Goal: Transaction & Acquisition: Purchase product/service

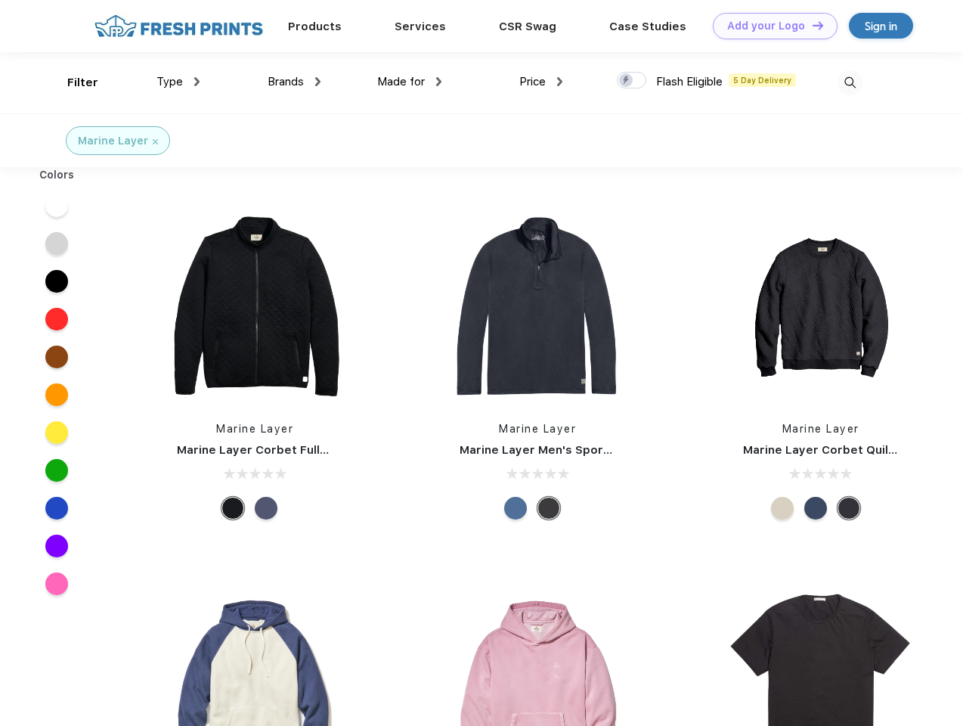
scroll to position [1, 0]
click at [769, 26] on link "Add your Logo Design Tool" at bounding box center [775, 26] width 125 height 26
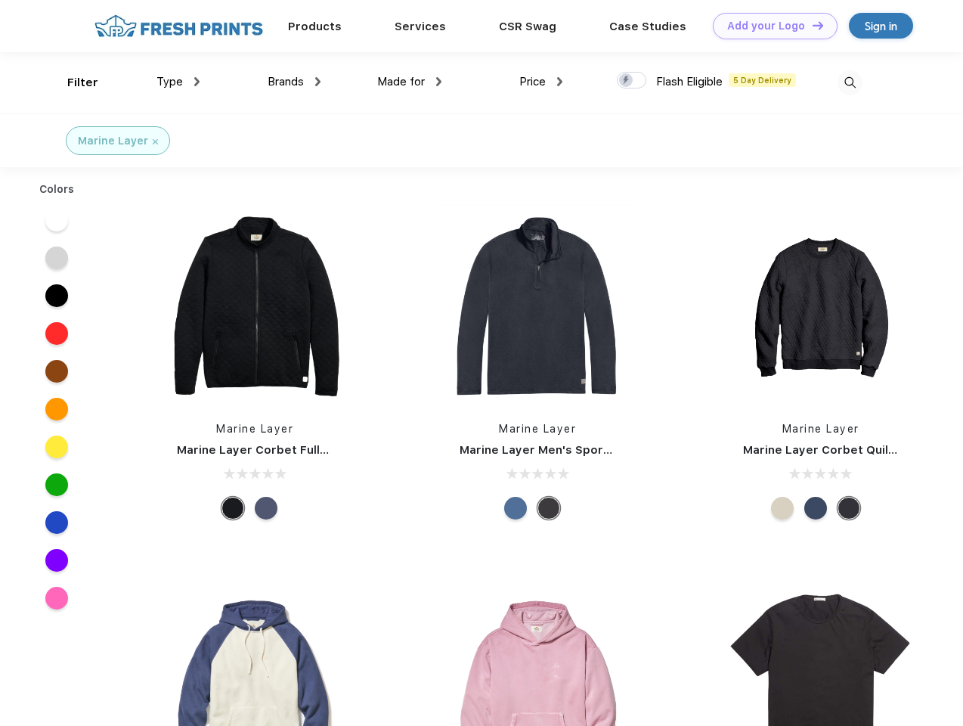
click at [0, 0] on div "Design Tool" at bounding box center [0, 0] width 0 height 0
click at [811, 25] on link "Add your Logo Design Tool" at bounding box center [775, 26] width 125 height 26
click at [73, 82] on div "Filter" at bounding box center [82, 82] width 31 height 17
click at [178, 82] on span "Type" at bounding box center [169, 82] width 26 height 14
click at [294, 82] on span "Brands" at bounding box center [286, 82] width 36 height 14
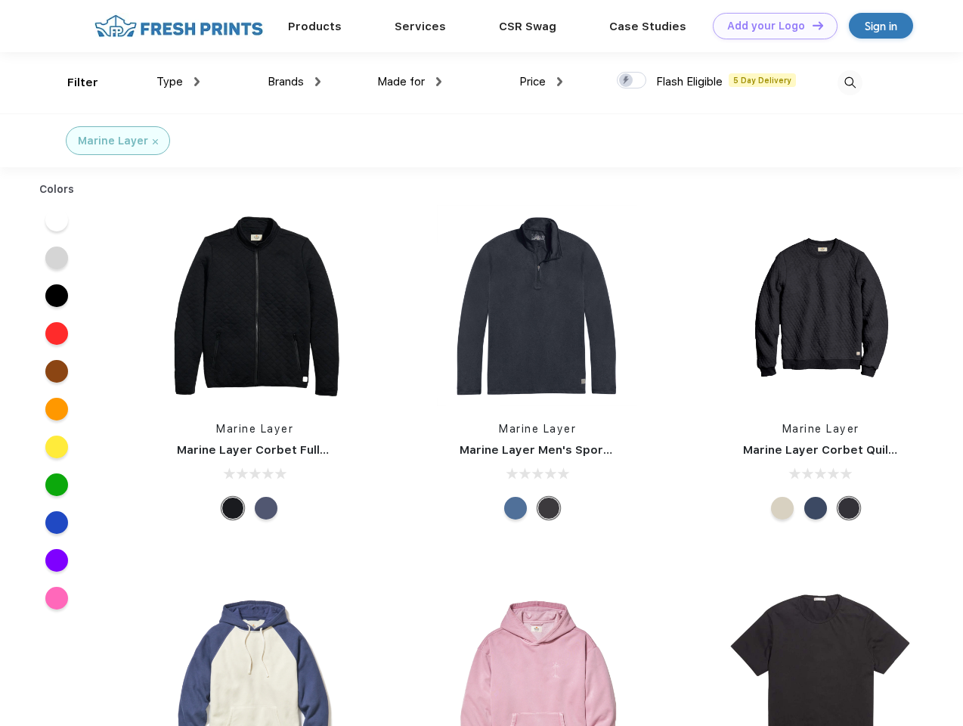
click at [410, 82] on span "Made for" at bounding box center [401, 82] width 48 height 14
click at [541, 82] on span "Price" at bounding box center [532, 82] width 26 height 14
click at [632, 81] on div at bounding box center [631, 80] width 29 height 17
click at [627, 81] on input "checkbox" at bounding box center [622, 76] width 10 height 10
click at [850, 82] on img at bounding box center [849, 82] width 25 height 25
